Goal: Task Accomplishment & Management: Use online tool/utility

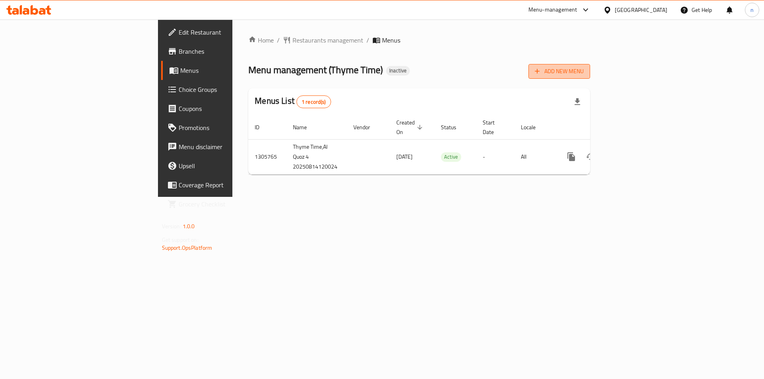
click at [584, 72] on span "Add New Menu" at bounding box center [559, 71] width 49 height 10
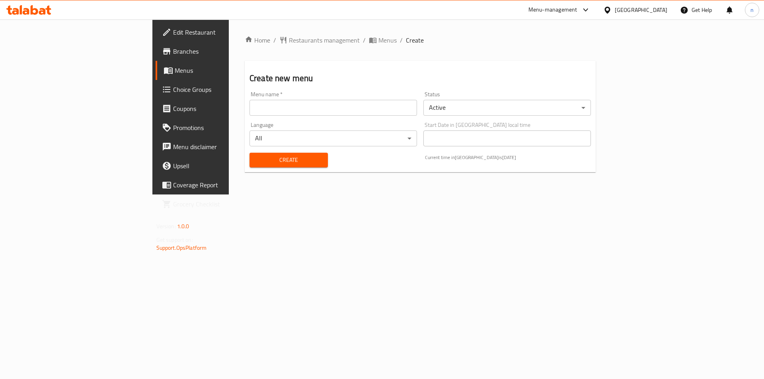
click at [250, 108] on input "text" at bounding box center [334, 108] width 168 height 16
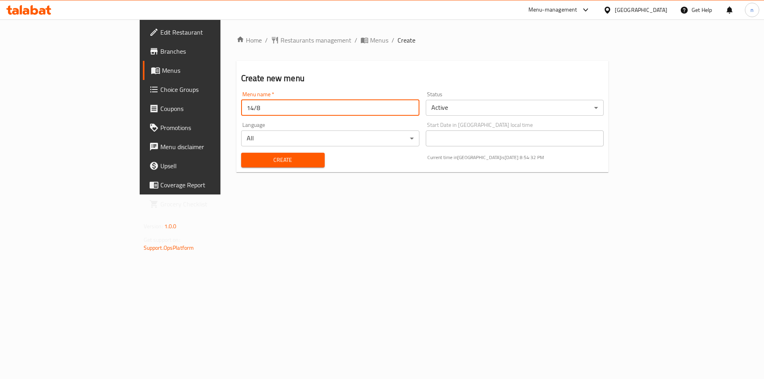
type input "14/8"
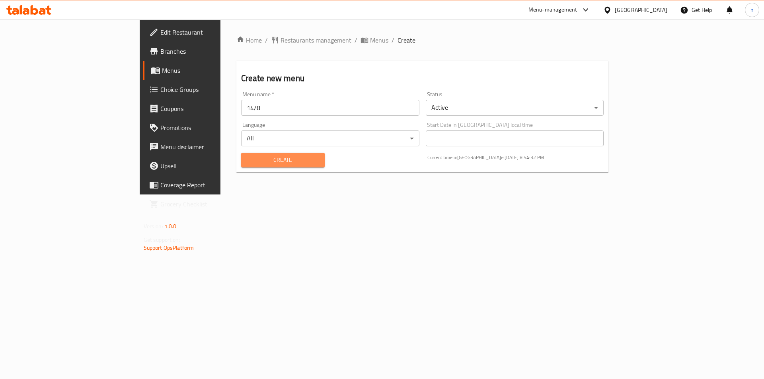
click at [248, 157] on span "Create" at bounding box center [283, 160] width 71 height 10
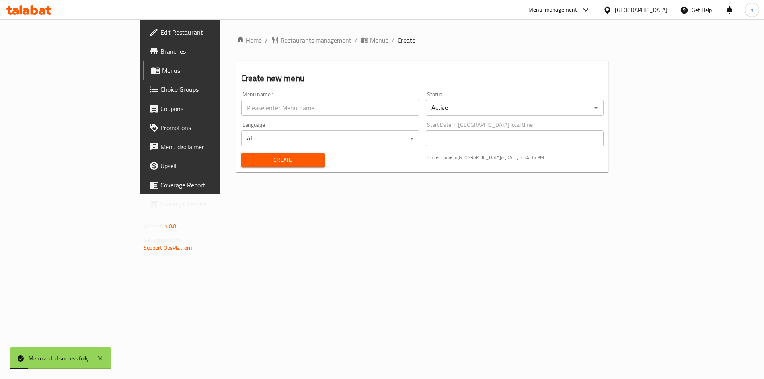
click at [370, 43] on span "Menus" at bounding box center [379, 40] width 18 height 10
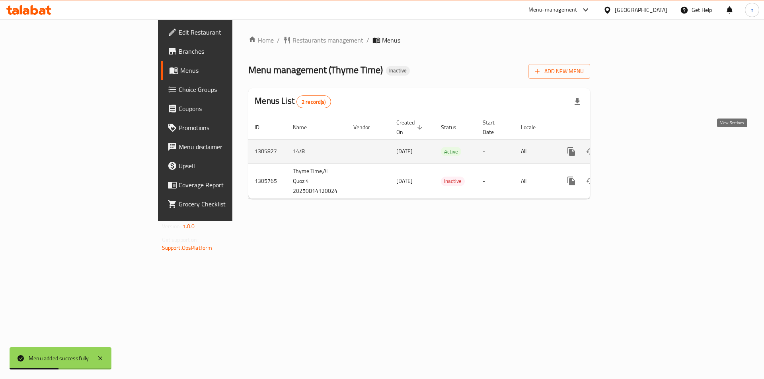
click at [639, 142] on link "enhanced table" at bounding box center [628, 151] width 19 height 19
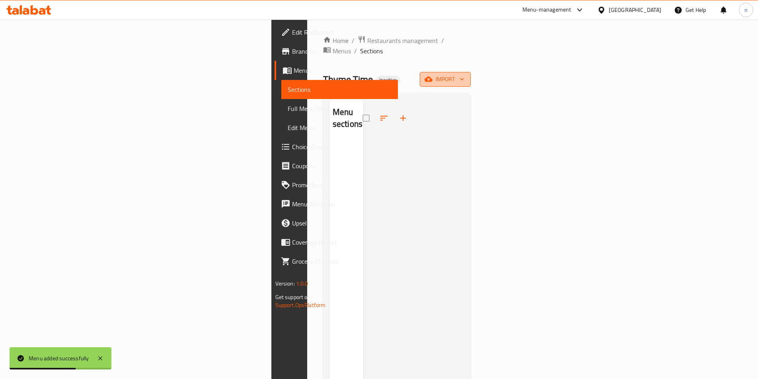
click at [465, 74] on span "import" at bounding box center [445, 79] width 38 height 10
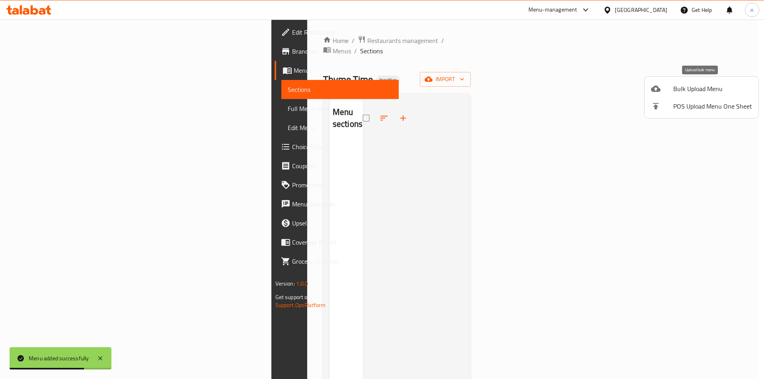
click at [706, 91] on span "Bulk Upload Menu" at bounding box center [713, 89] width 79 height 10
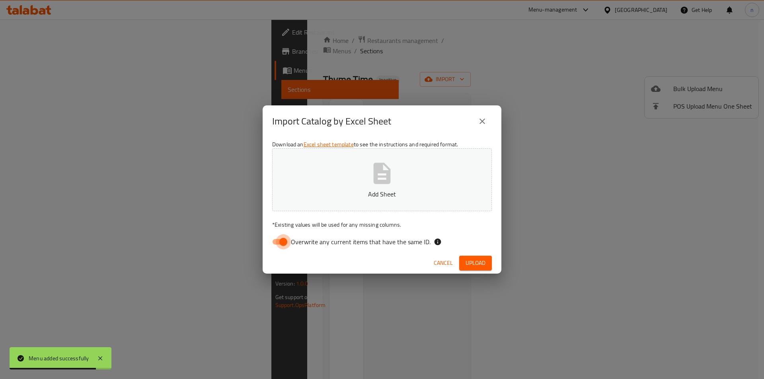
click at [281, 242] on input "Overwrite any current items that have the same ID." at bounding box center [283, 241] width 45 height 15
checkbox input "false"
click at [363, 198] on p "Add Sheet" at bounding box center [382, 195] width 195 height 10
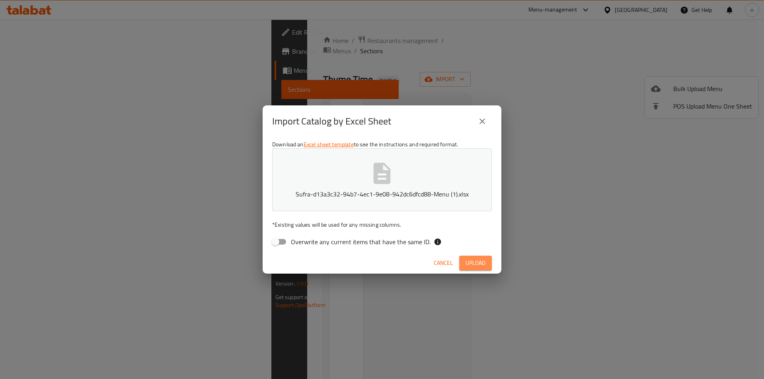
drag, startPoint x: 468, startPoint y: 264, endPoint x: 467, endPoint y: 258, distance: 6.1
click at [468, 262] on span "Upload" at bounding box center [476, 263] width 20 height 10
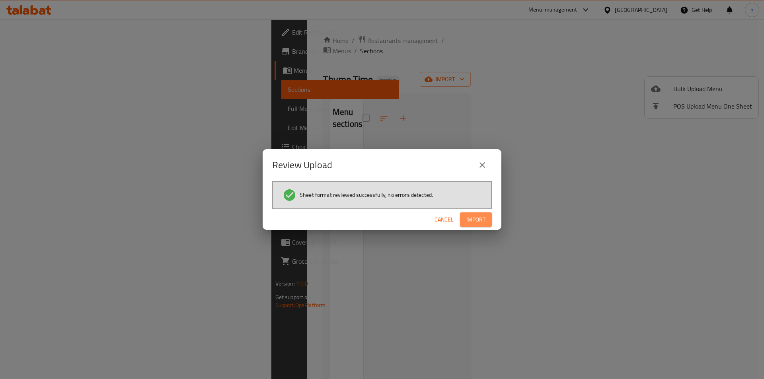
click at [478, 221] on span "Import" at bounding box center [476, 220] width 19 height 10
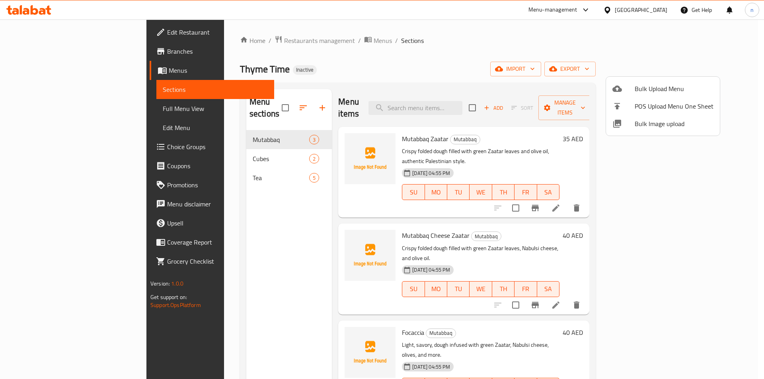
drag, startPoint x: 435, startPoint y: 81, endPoint x: 432, endPoint y: 90, distance: 9.1
click at [435, 81] on div at bounding box center [382, 189] width 764 height 379
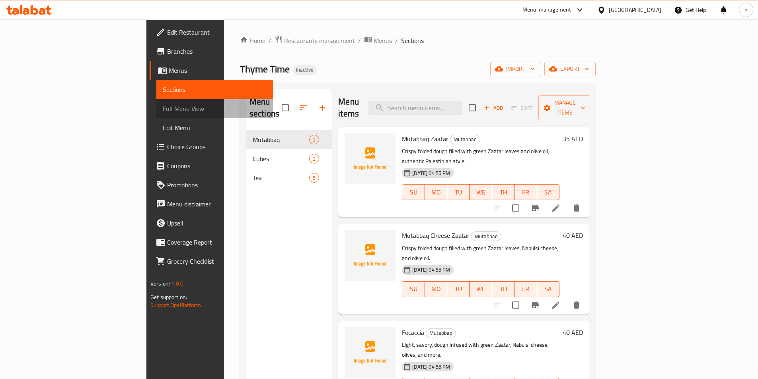
click at [156, 107] on link "Full Menu View" at bounding box center [214, 108] width 117 height 19
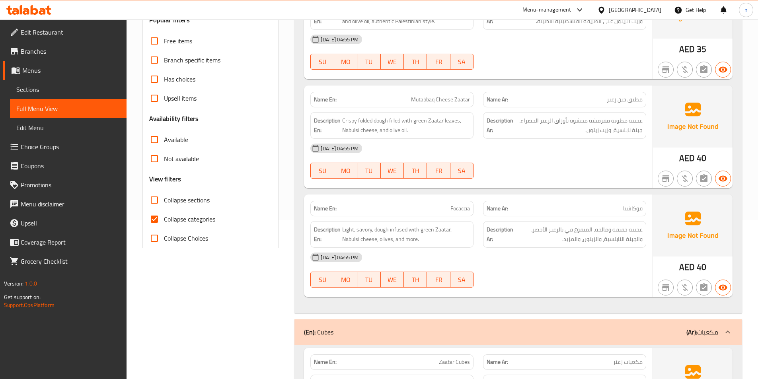
scroll to position [318, 0]
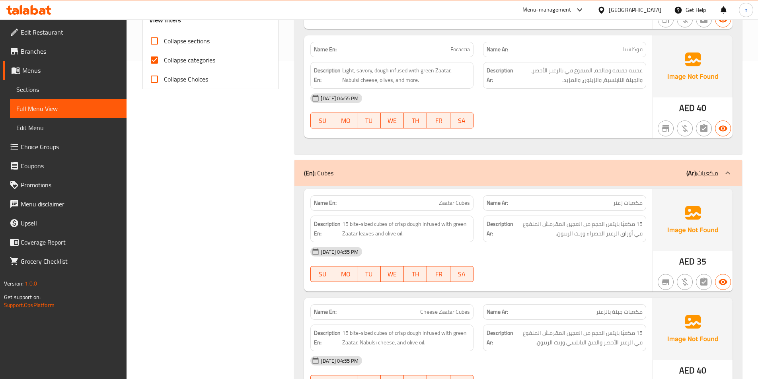
click at [155, 61] on input "Collapse categories" at bounding box center [154, 60] width 19 height 19
checkbox input "false"
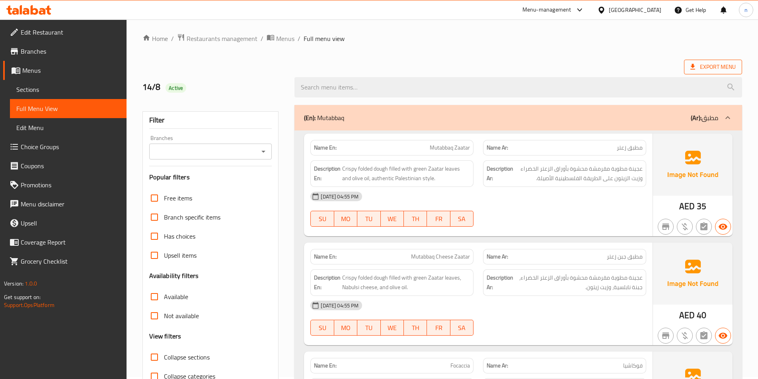
scroll to position [0, 0]
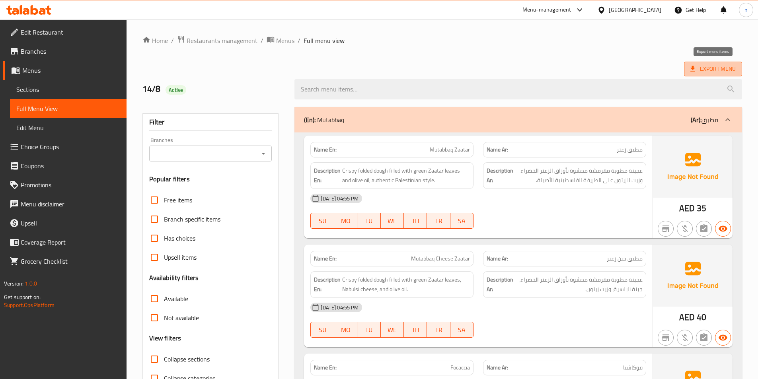
click at [724, 66] on span "Export Menu" at bounding box center [713, 69] width 45 height 10
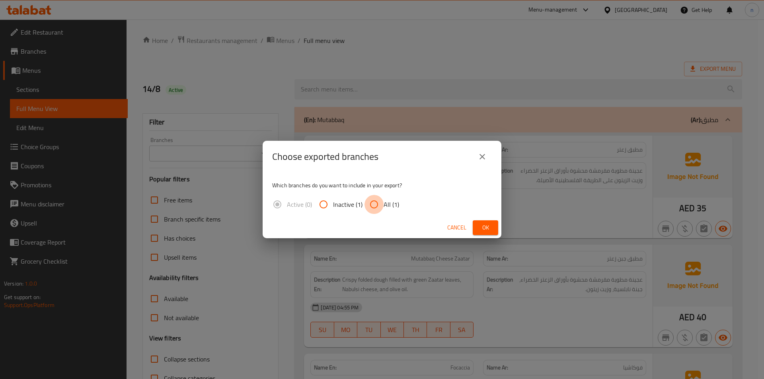
drag, startPoint x: 373, startPoint y: 204, endPoint x: 427, endPoint y: 211, distance: 54.6
click at [378, 204] on input "All (1)" at bounding box center [374, 204] width 19 height 19
radio input "true"
click at [481, 223] on button "Ok" at bounding box center [485, 228] width 25 height 15
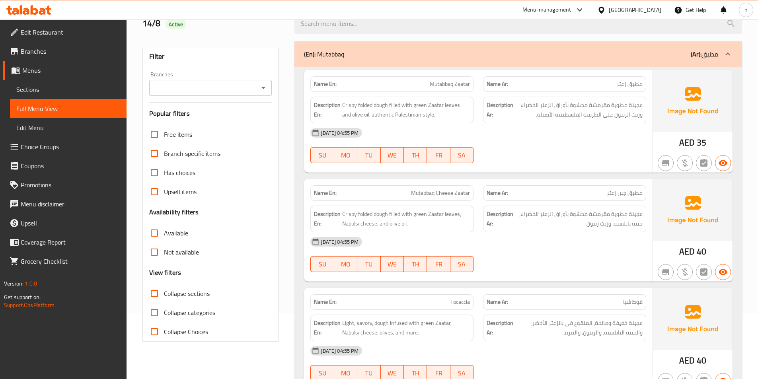
scroll to position [80, 0]
